Goal: Information Seeking & Learning: Learn about a topic

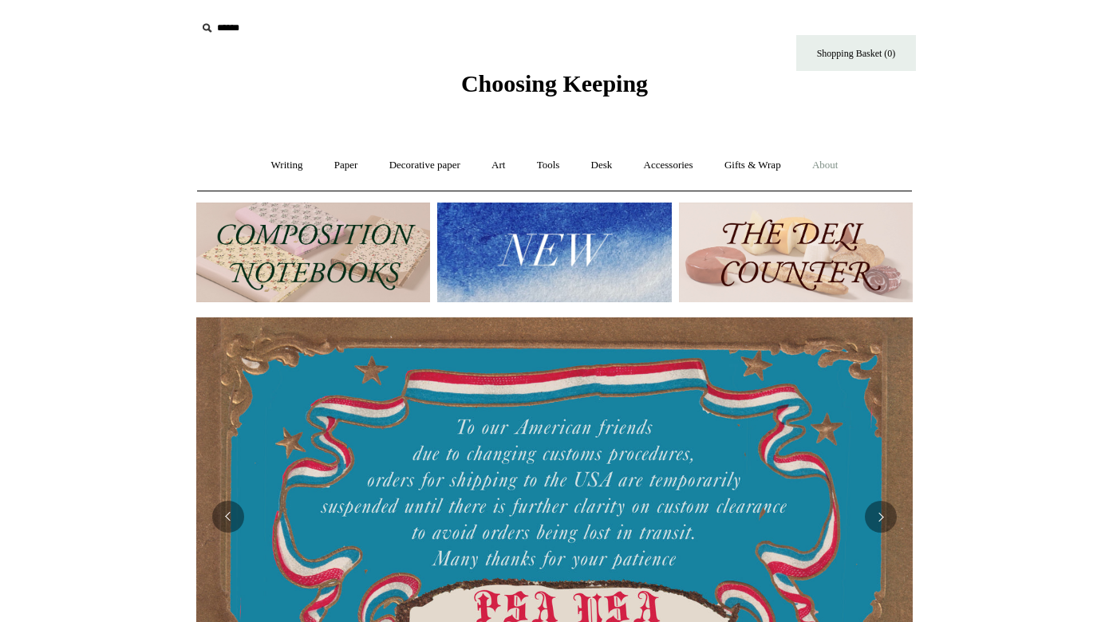
click at [841, 165] on link "About +" at bounding box center [825, 165] width 55 height 42
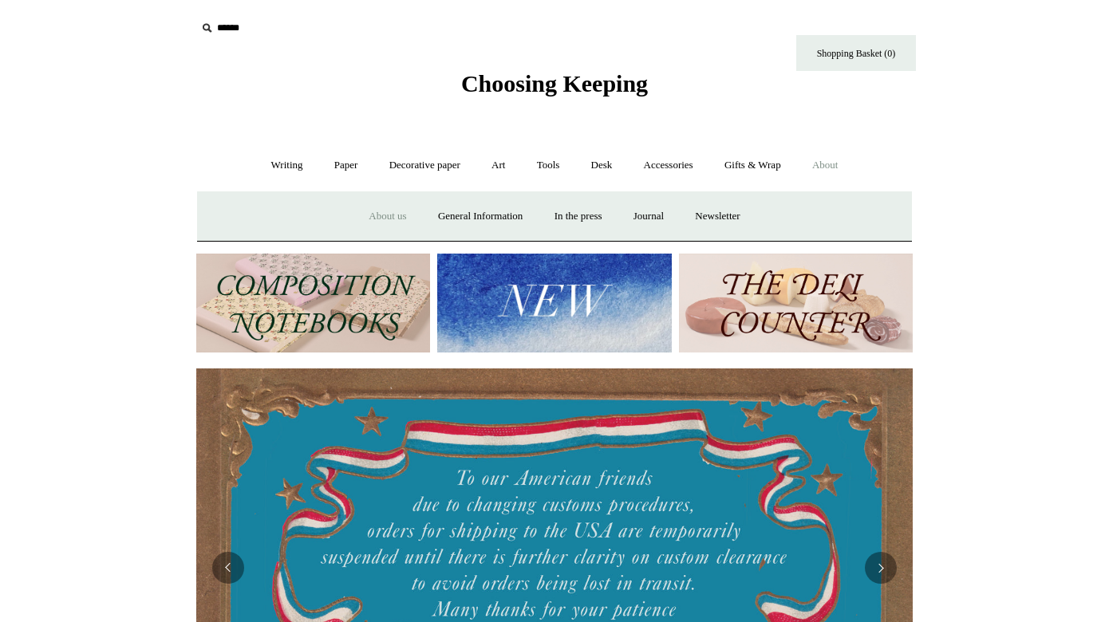
click at [381, 215] on link "About us" at bounding box center [387, 216] width 66 height 42
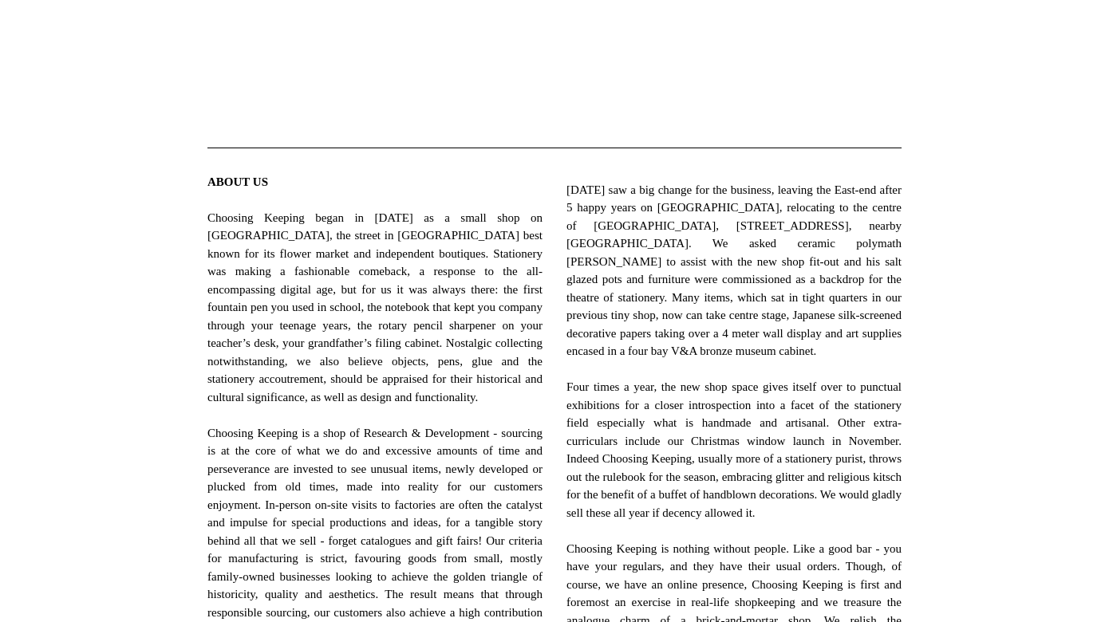
scroll to position [469, 0]
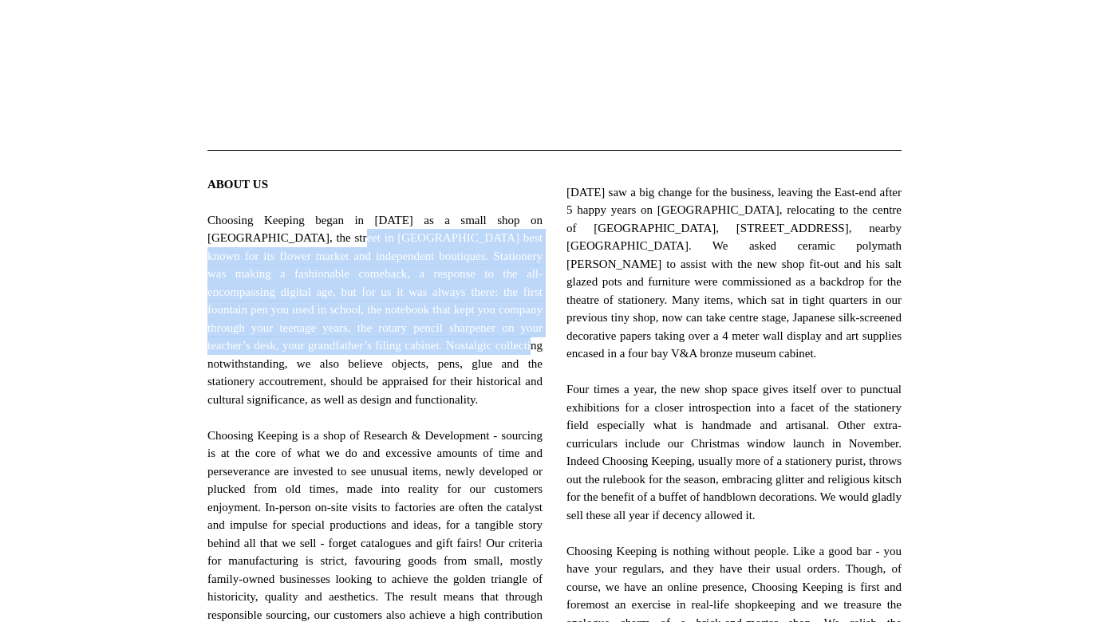
drag, startPoint x: 312, startPoint y: 233, endPoint x: 312, endPoint y: 373, distance: 139.6
click at [312, 373] on span "ABOUT US Choosing Keeping began in [DATE] as a small shop on [GEOGRAPHIC_DATA],…" at bounding box center [374, 445] width 335 height 539
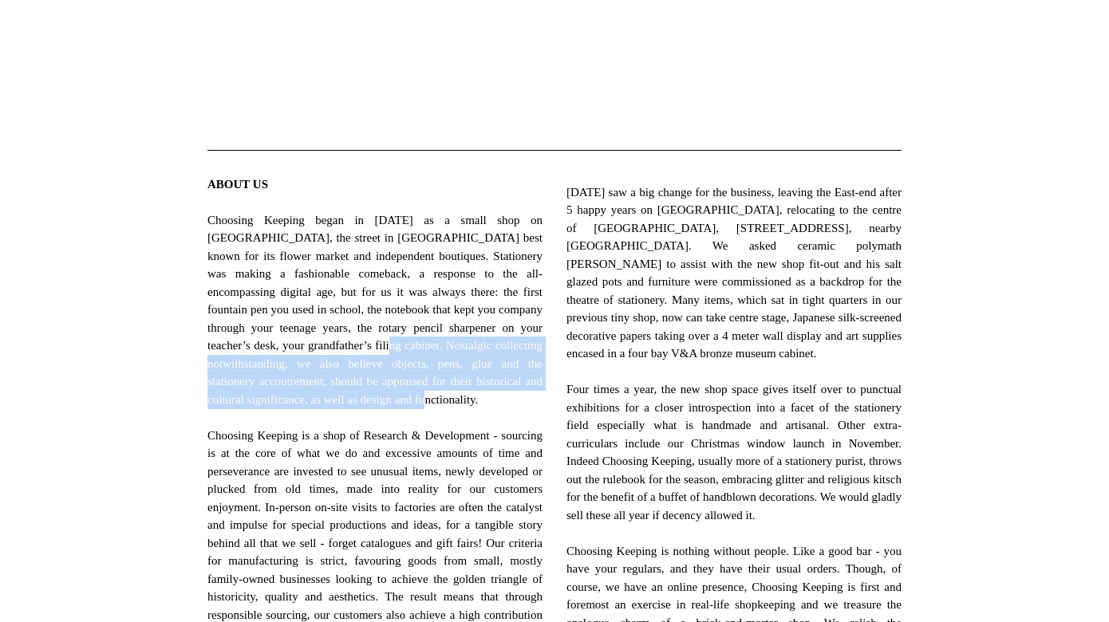
drag, startPoint x: 495, startPoint y: 346, endPoint x: 490, endPoint y: 413, distance: 67.2
click at [490, 413] on span "ABOUT US Choosing Keeping began in [DATE] as a small shop on [GEOGRAPHIC_DATA],…" at bounding box center [374, 445] width 335 height 539
copy span "Nostalgic collecting notwithstanding, we also believe objects, pens, glue and t…"
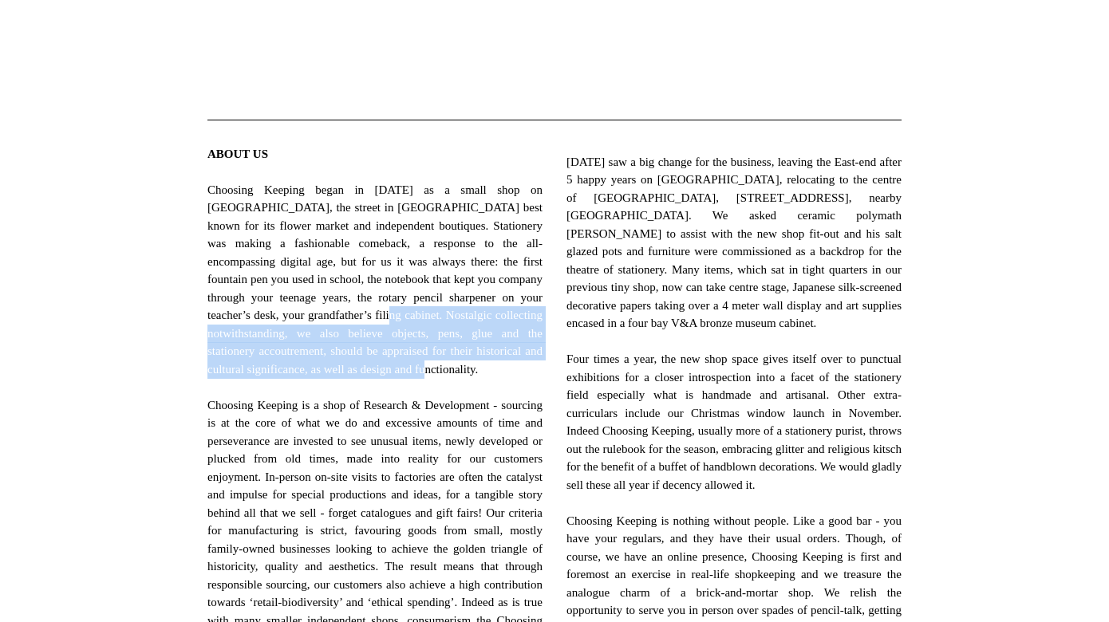
click at [508, 316] on span "ABOUT US Choosing Keeping began in [DATE] as a small shop on [GEOGRAPHIC_DATA],…" at bounding box center [374, 414] width 335 height 539
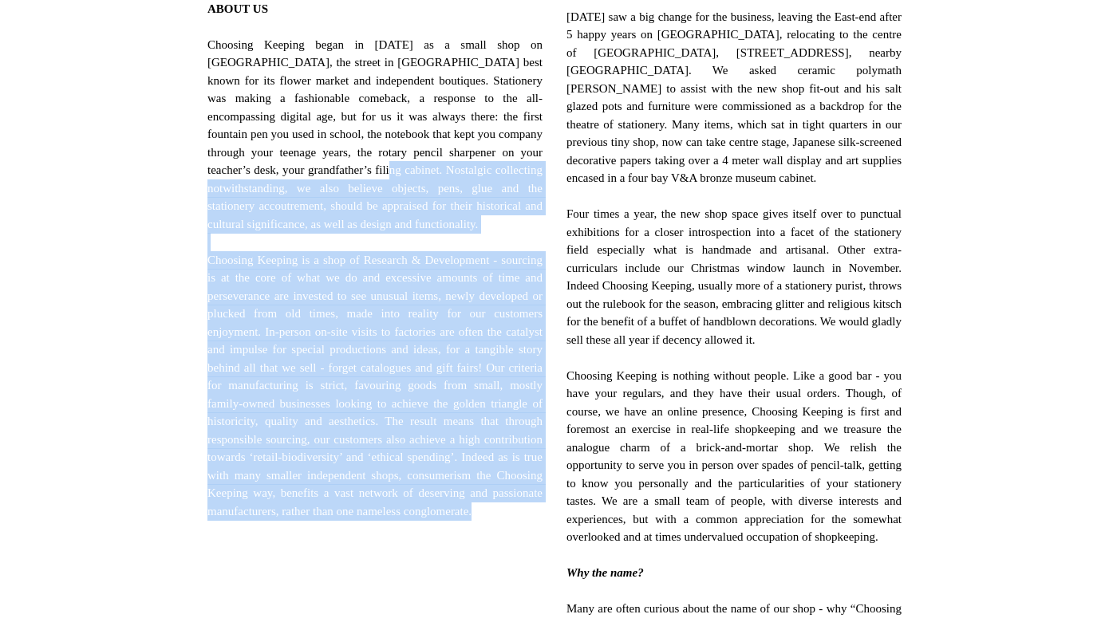
scroll to position [673, 0]
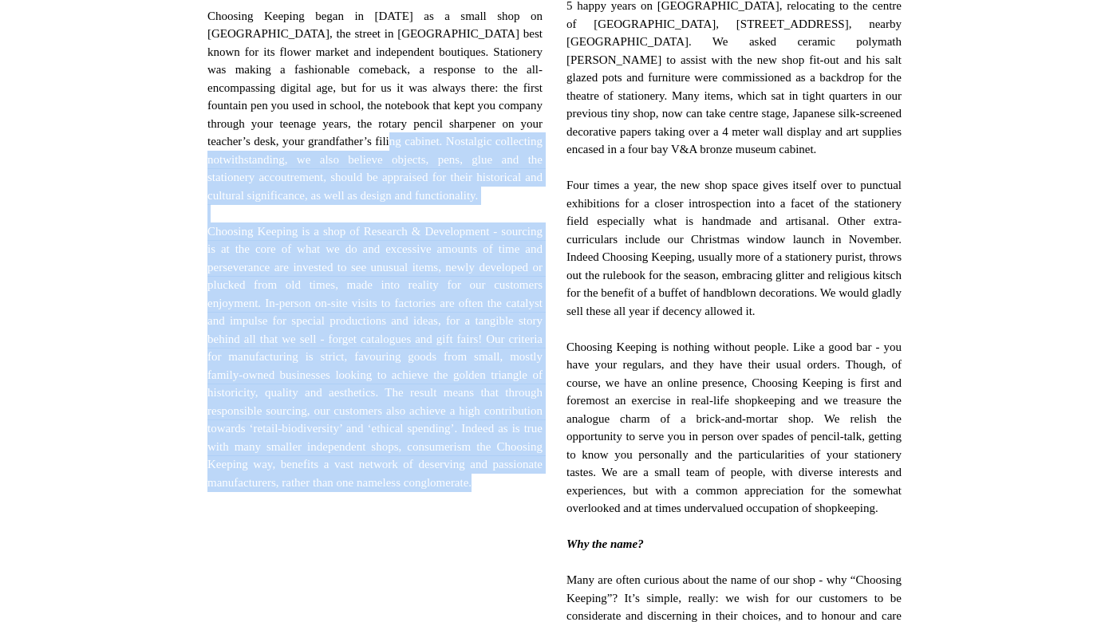
copy span "Loremipsu dolorsitam consecteturadip, el sedd eiusmod tempori, utla, etdo mag a…"
drag, startPoint x: 493, startPoint y: 315, endPoint x: 428, endPoint y: 542, distance: 235.6
click at [428, 510] on span "ABOUT US Choosing Keeping began in [DATE] as a small shop on [GEOGRAPHIC_DATA],…" at bounding box center [374, 240] width 335 height 539
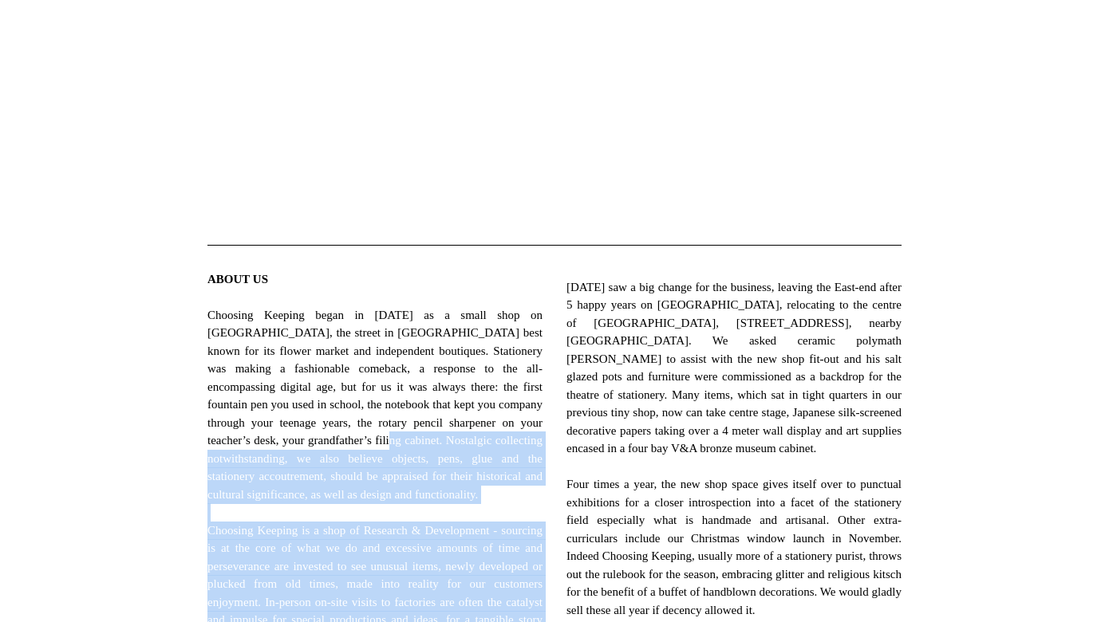
scroll to position [376, 0]
copy span "Loremipsu dolorsitam consecteturadip, el sedd eiusmod tempori, utla, etdo mag a…"
